Goal: Check status: Check status

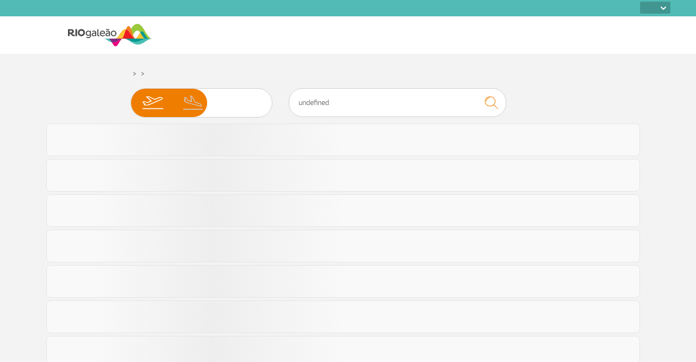
select select
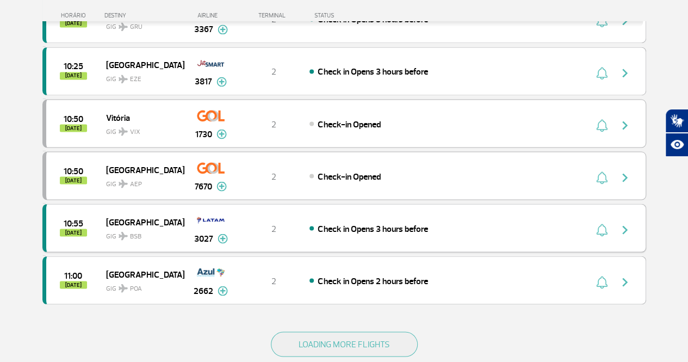
scroll to position [979, 0]
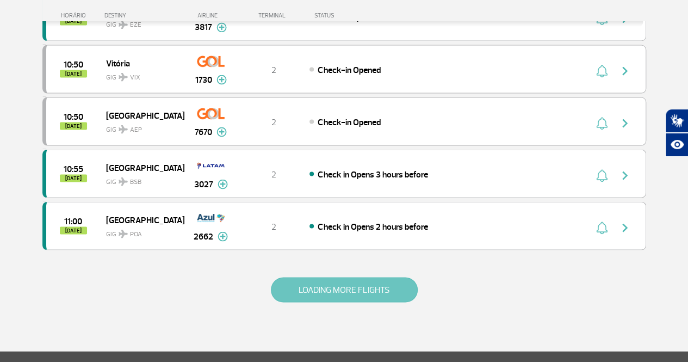
click at [337, 277] on button "LOADING MORE FLIGHTS" at bounding box center [344, 289] width 147 height 25
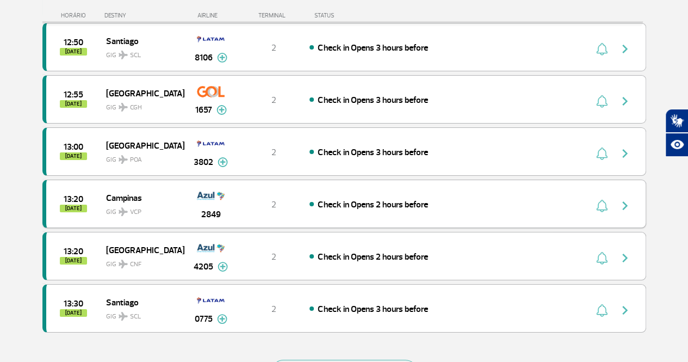
scroll to position [1957, 0]
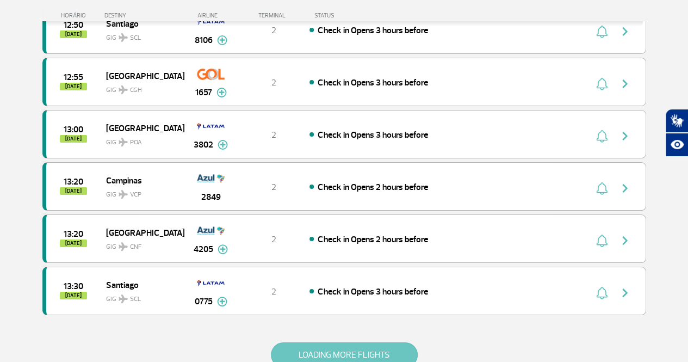
click at [315, 342] on button "LOADING MORE FLIGHTS" at bounding box center [344, 354] width 147 height 25
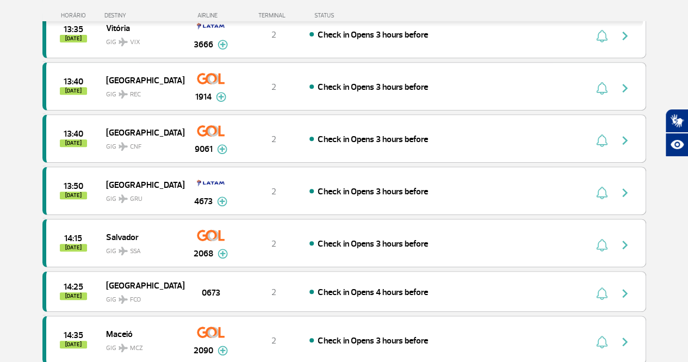
scroll to position [2283, 0]
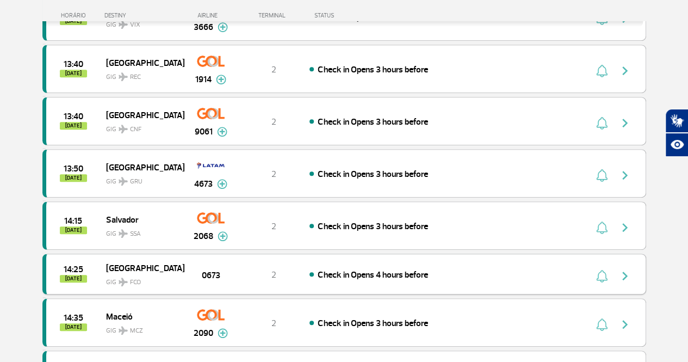
click at [627, 269] on img "button" at bounding box center [624, 275] width 13 height 13
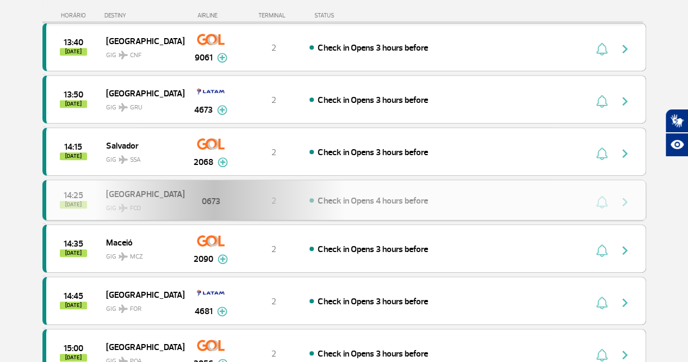
scroll to position [2392, 0]
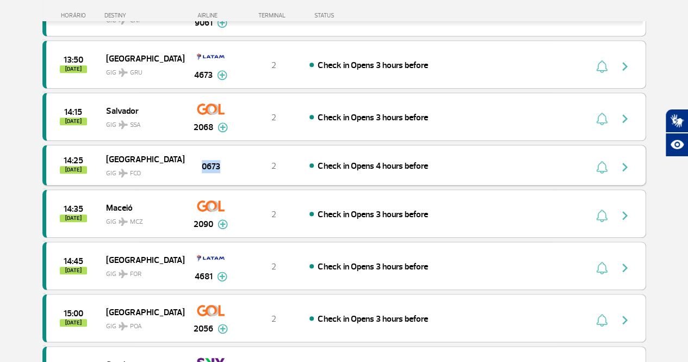
drag, startPoint x: 196, startPoint y: 132, endPoint x: 226, endPoint y: 133, distance: 30.5
click at [226, 157] on div "0673" at bounding box center [211, 165] width 54 height 16
copy span "0673"
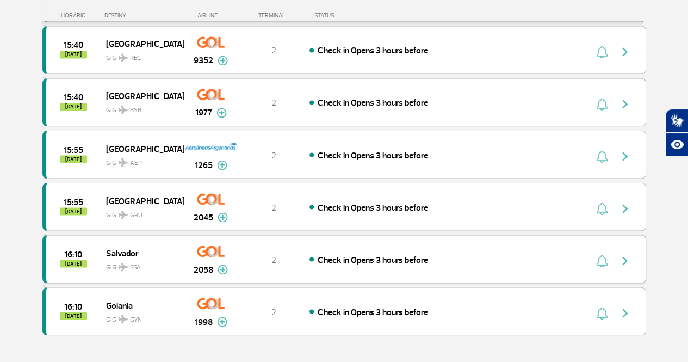
scroll to position [2990, 0]
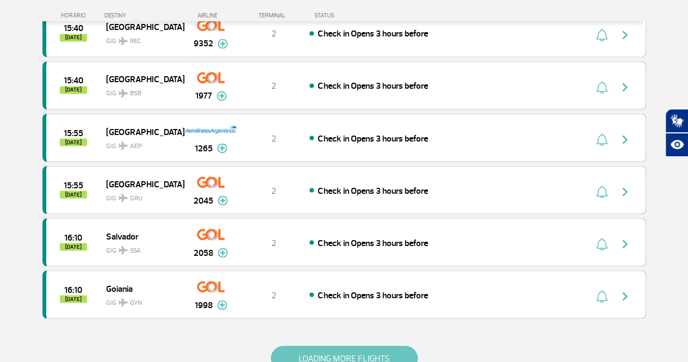
click at [340, 345] on button "LOADING MORE FLIGHTS" at bounding box center [344, 357] width 147 height 25
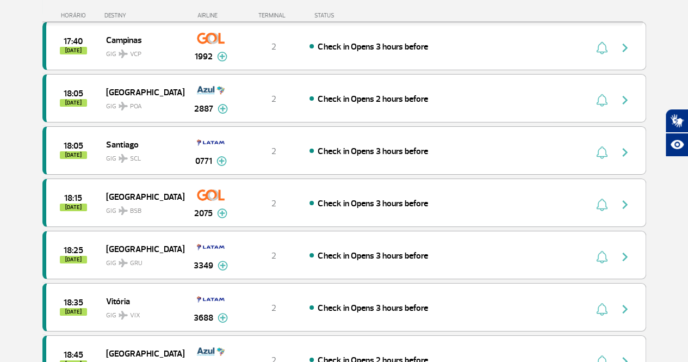
scroll to position [4023, 0]
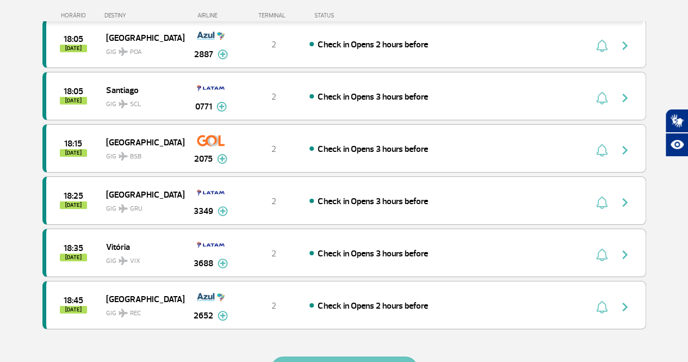
click at [335, 356] on button "LOADING MORE FLIGHTS" at bounding box center [344, 368] width 147 height 25
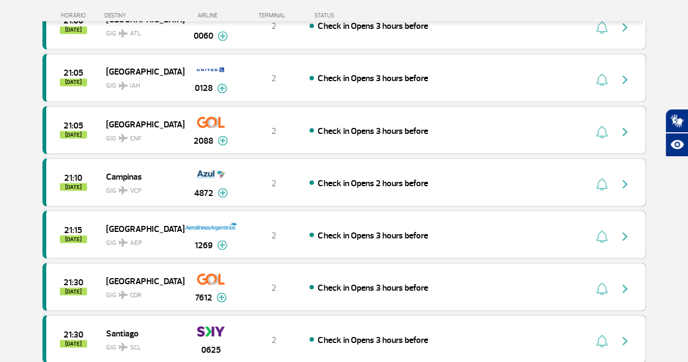
scroll to position [5056, 0]
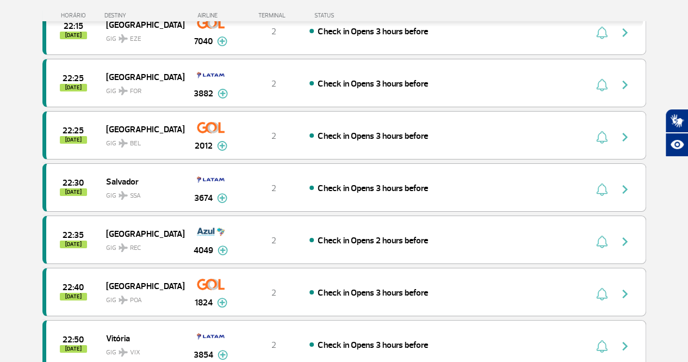
scroll to position [6089, 0]
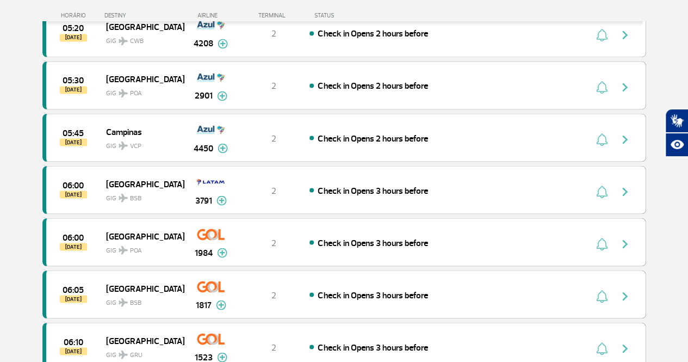
scroll to position [7122, 0]
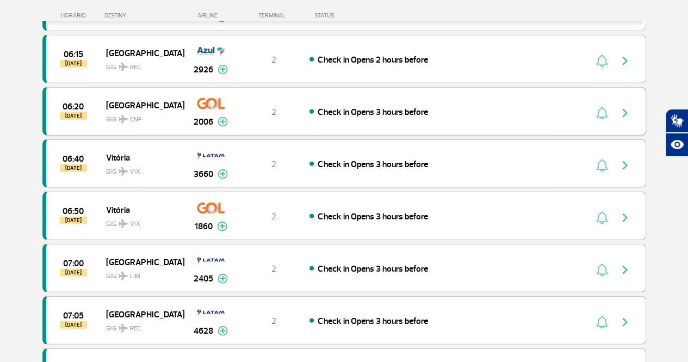
scroll to position [7394, 0]
